Goal: Find specific page/section: Find specific page/section

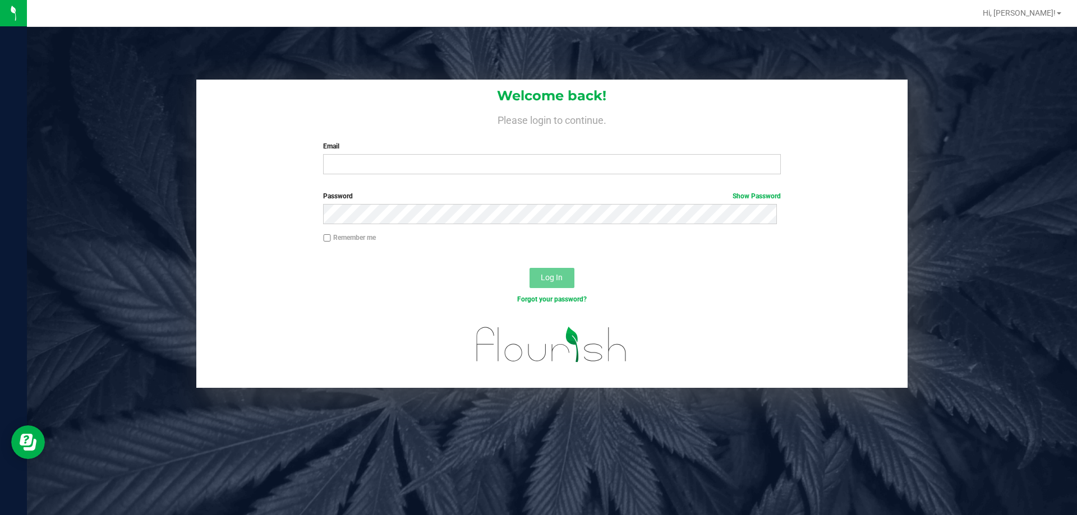
click at [486, 148] on label "Email" at bounding box center [551, 146] width 457 height 10
click at [486, 154] on input "Email" at bounding box center [551, 164] width 457 height 20
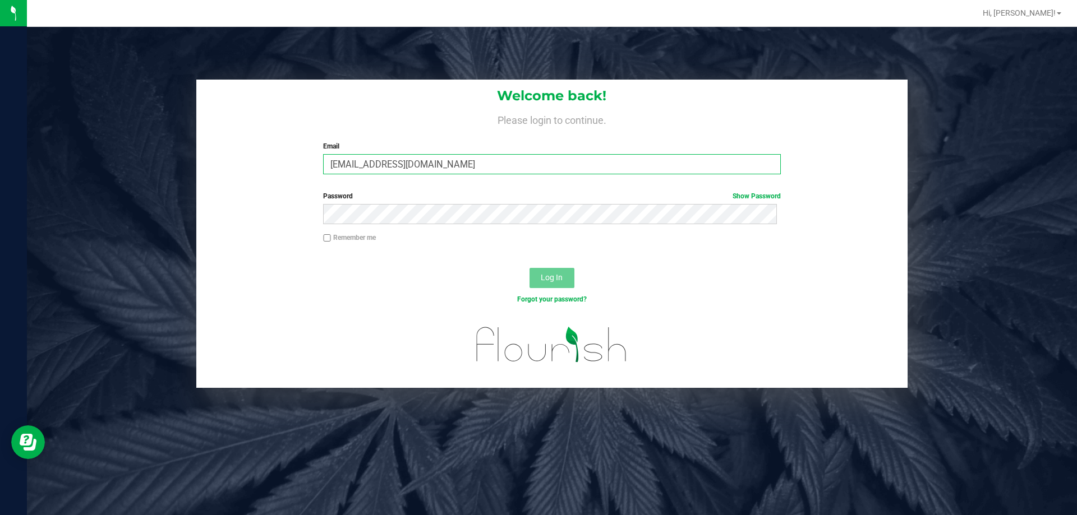
type input "[EMAIL_ADDRESS][DOMAIN_NAME]"
click at [529, 268] on button "Log In" at bounding box center [551, 278] width 45 height 20
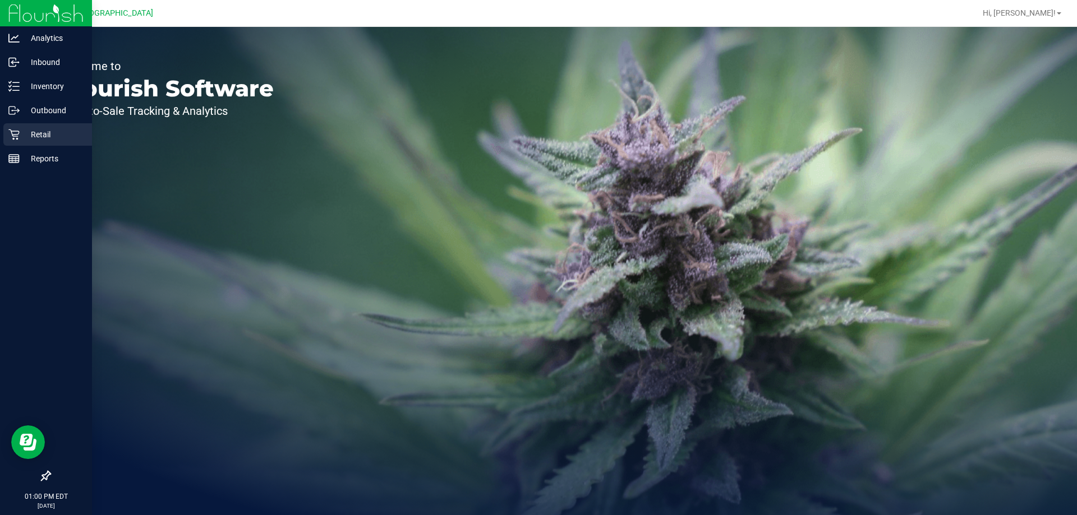
click at [21, 138] on p "Retail" at bounding box center [53, 134] width 67 height 13
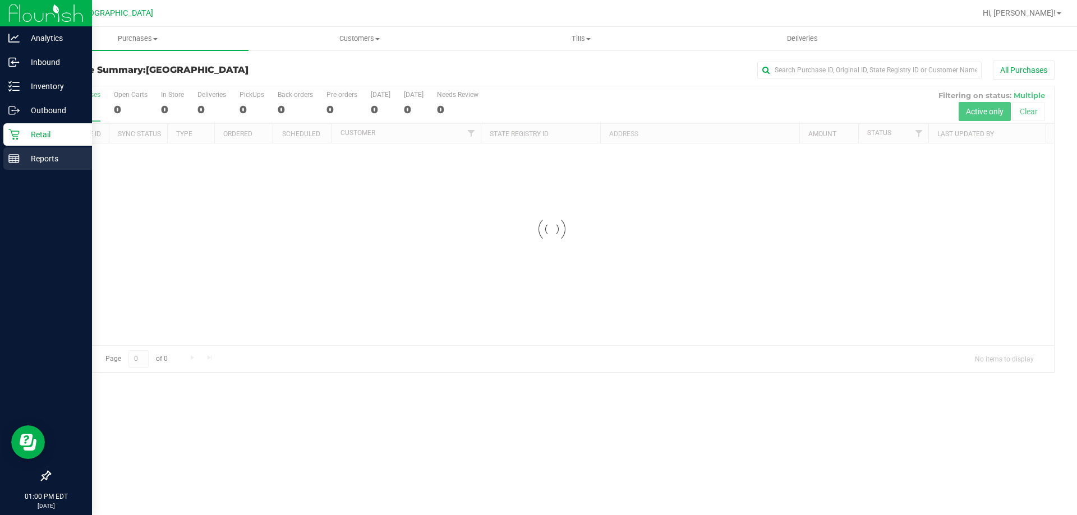
click at [22, 155] on p "Reports" at bounding box center [53, 158] width 67 height 13
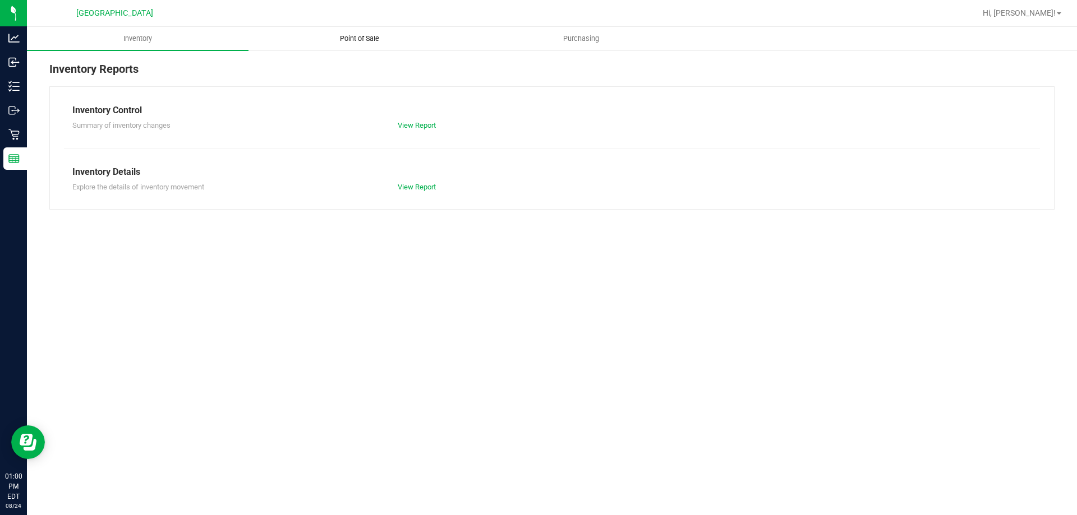
click at [357, 41] on span "Point of Sale" at bounding box center [360, 39] width 70 height 10
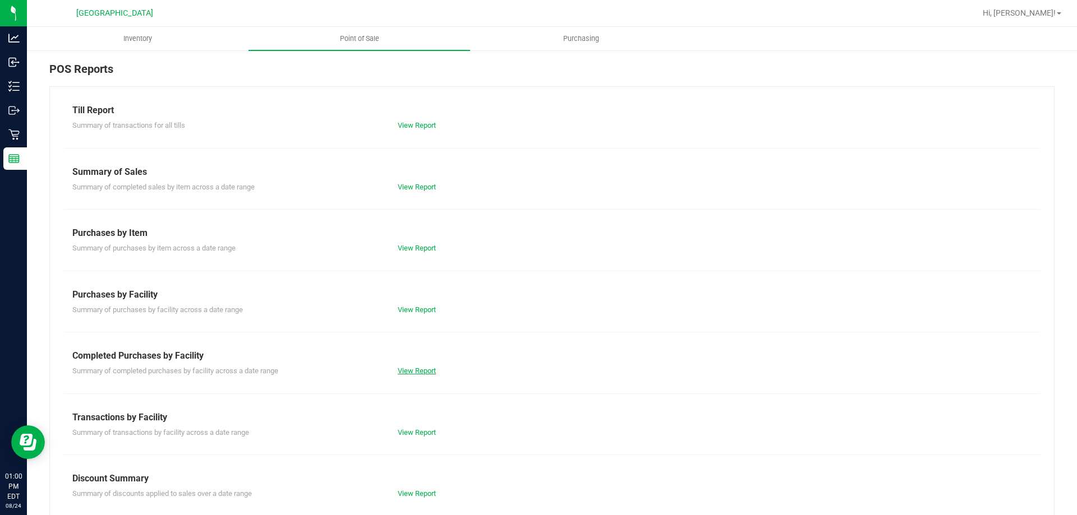
click at [420, 374] on link "View Report" at bounding box center [417, 371] width 38 height 8
